Goal: Task Accomplishment & Management: Manage account settings

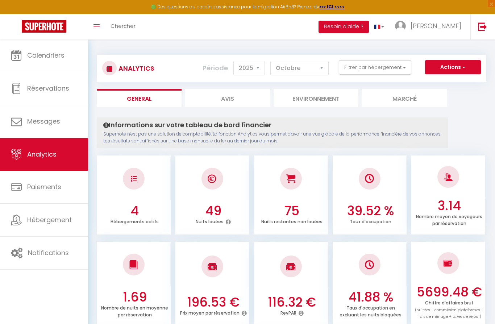
click at [61, 66] on link "Calendriers" at bounding box center [44, 55] width 88 height 33
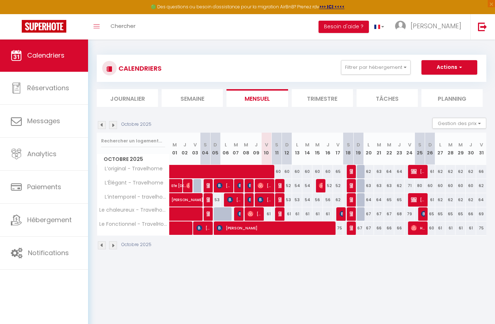
click at [248, 199] on img at bounding box center [251, 200] width 6 height 6
select select "OK"
select select "0"
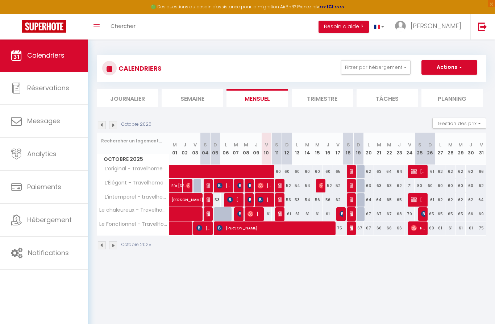
select select "1"
select select
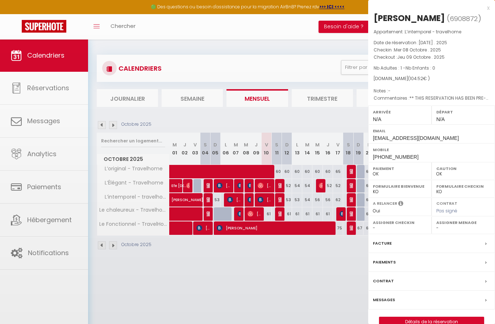
select select "40975"
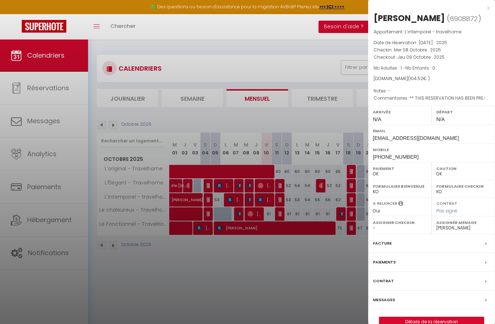
click at [392, 253] on div "Facture" at bounding box center [432, 243] width 127 height 19
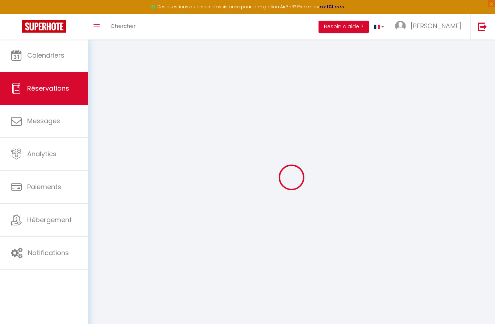
select select "service charge"
select select "cleaning"
select select "other"
select select "taxes"
select select
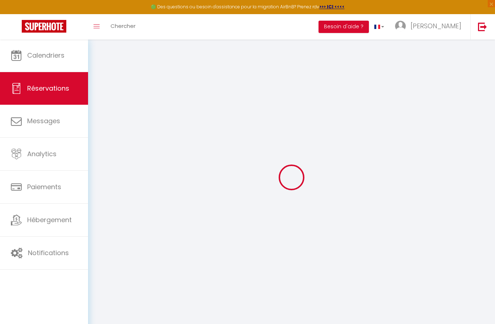
select select
checkbox input "false"
select select
checkbox input "false"
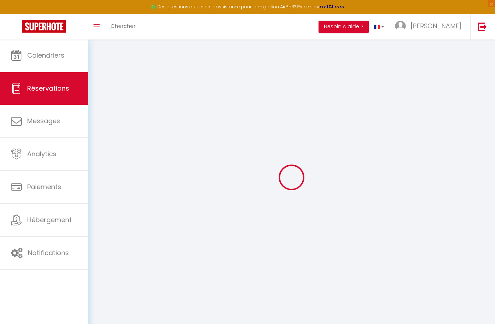
type textarea "** THIS RESERVATION HAS BEEN PRE-PAID ** BOOKING NOTE : Payment charge is EUR 1…"
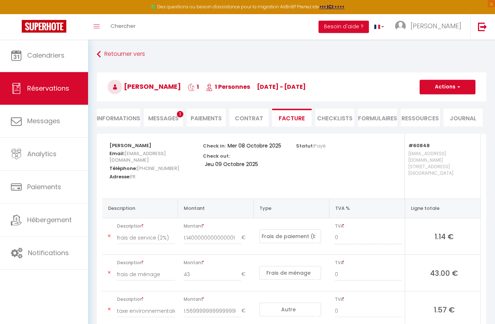
click at [449, 88] on button "Actions" at bounding box center [448, 87] width 56 height 15
click at [429, 121] on link "Envoyer la facture" at bounding box center [442, 121] width 61 height 9
type input "[EMAIL_ADDRESS][DOMAIN_NAME]"
select select "fr"
type input "Votre facture 6908872 - L’intemporel - travelhome"
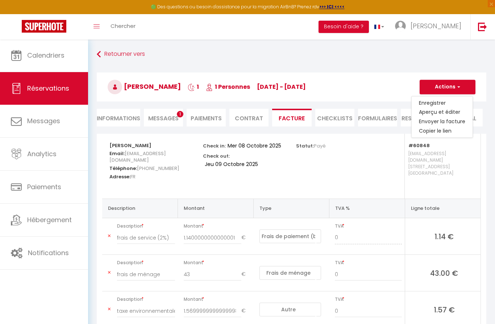
type textarea "Bonjour, Voici le lien pour télécharger votre facture : [URL][DOMAIN_NAME] Déta…"
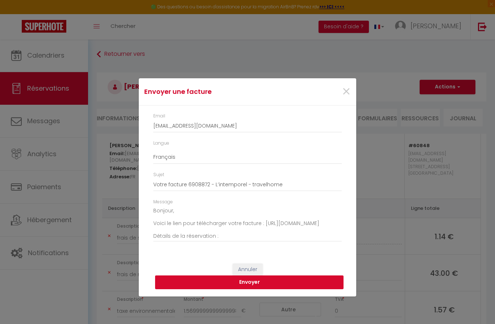
click at [239, 284] on button "Envoyer" at bounding box center [249, 283] width 189 height 14
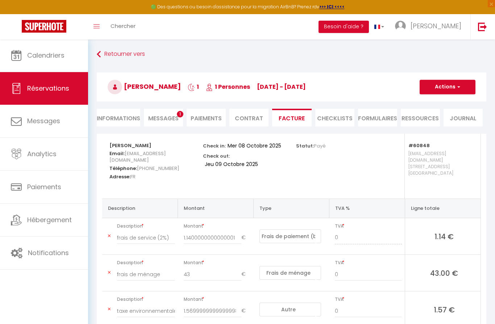
click at [166, 119] on span "Messages" at bounding box center [163, 118] width 30 height 8
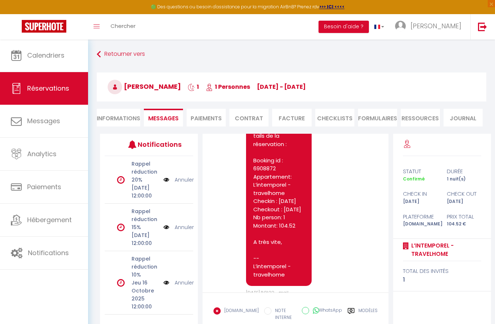
scroll to position [3650, 0]
click at [417, 62] on div "Retourner vers [PERSON_NAME] 1 1 Personnes [DATE] - [DATE] Actions Enregistrer …" at bounding box center [291, 91] width 399 height 86
